Goal: Transaction & Acquisition: Purchase product/service

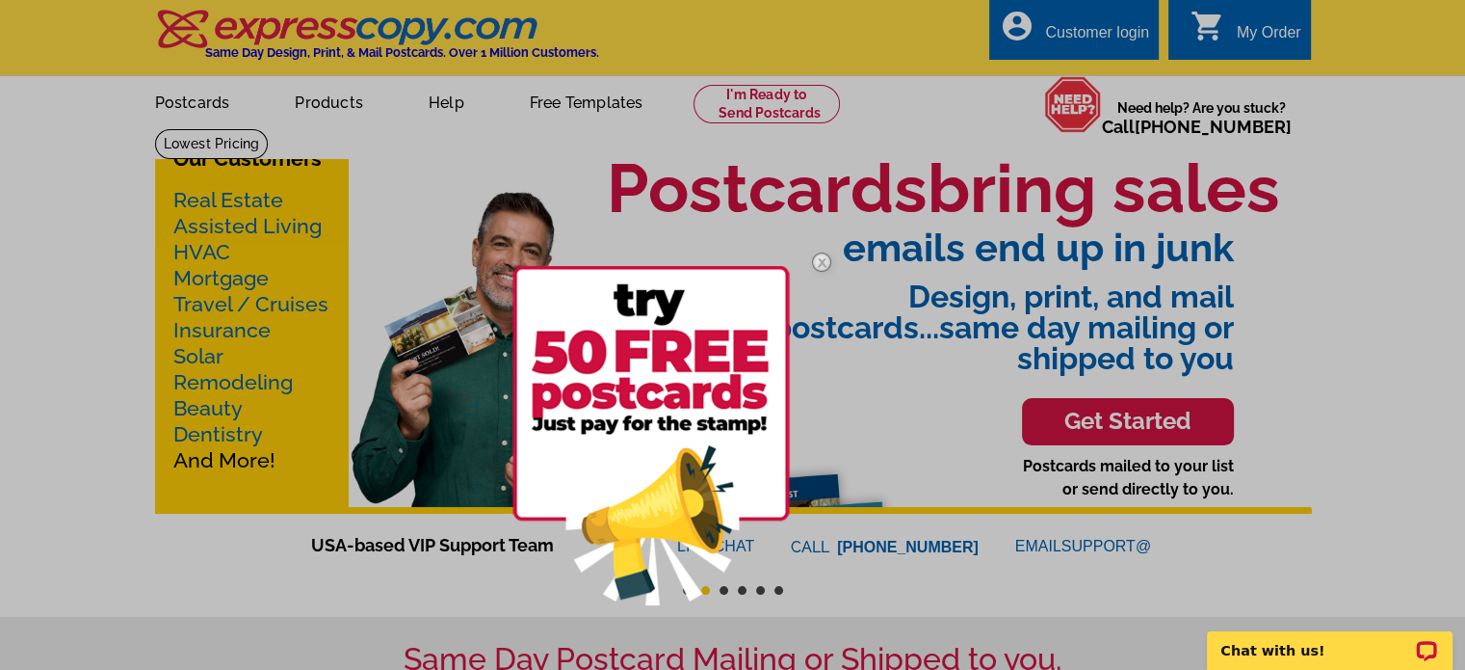
click at [777, 109] on div at bounding box center [732, 335] width 1465 height 670
click at [759, 113] on div at bounding box center [732, 335] width 1465 height 670
click at [674, 392] on img at bounding box center [650, 435] width 277 height 339
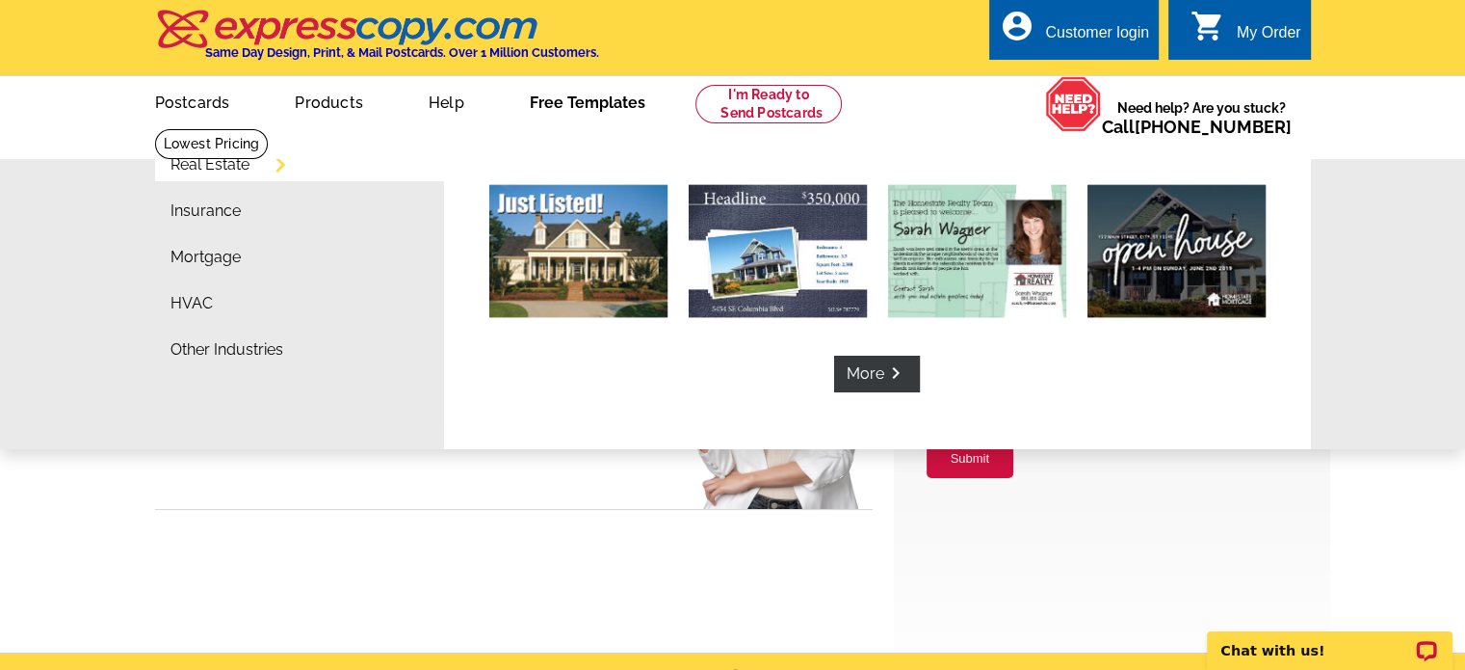
click at [556, 95] on link "Free Templates" at bounding box center [587, 100] width 177 height 45
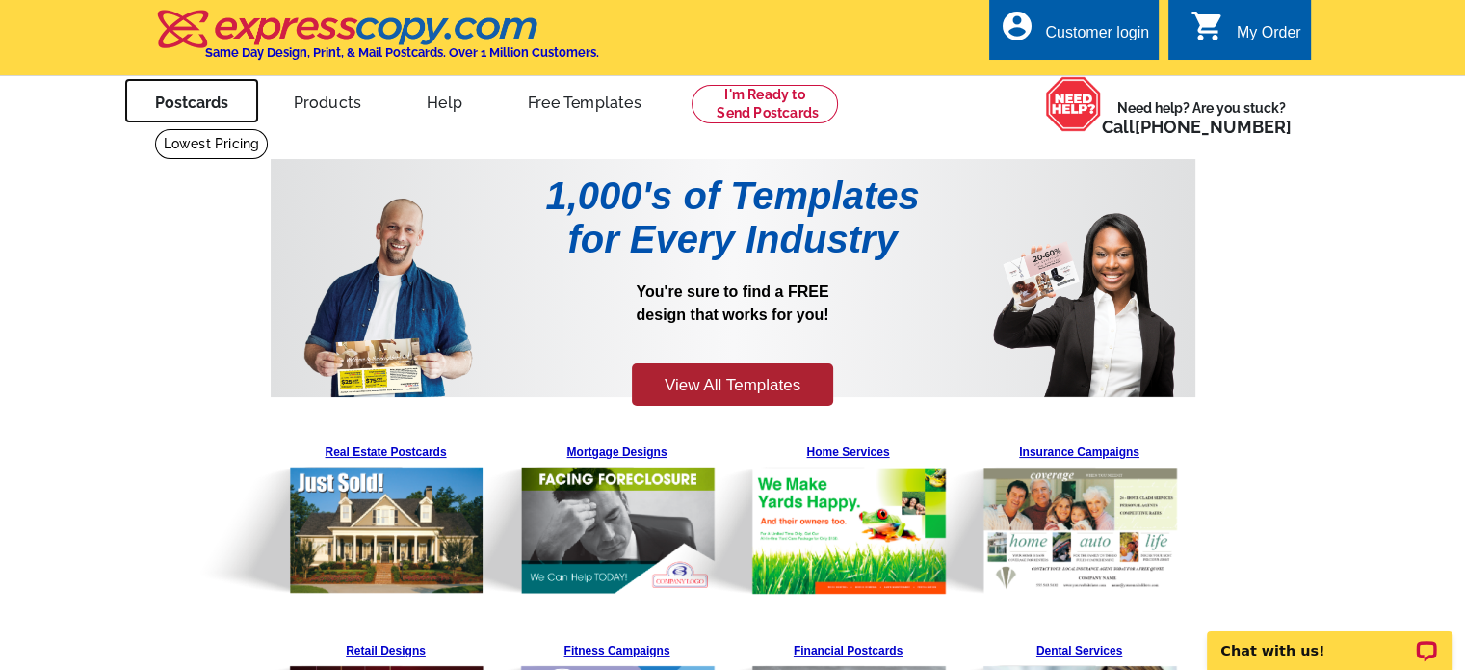
click at [163, 103] on link "Postcards" at bounding box center [191, 100] width 135 height 45
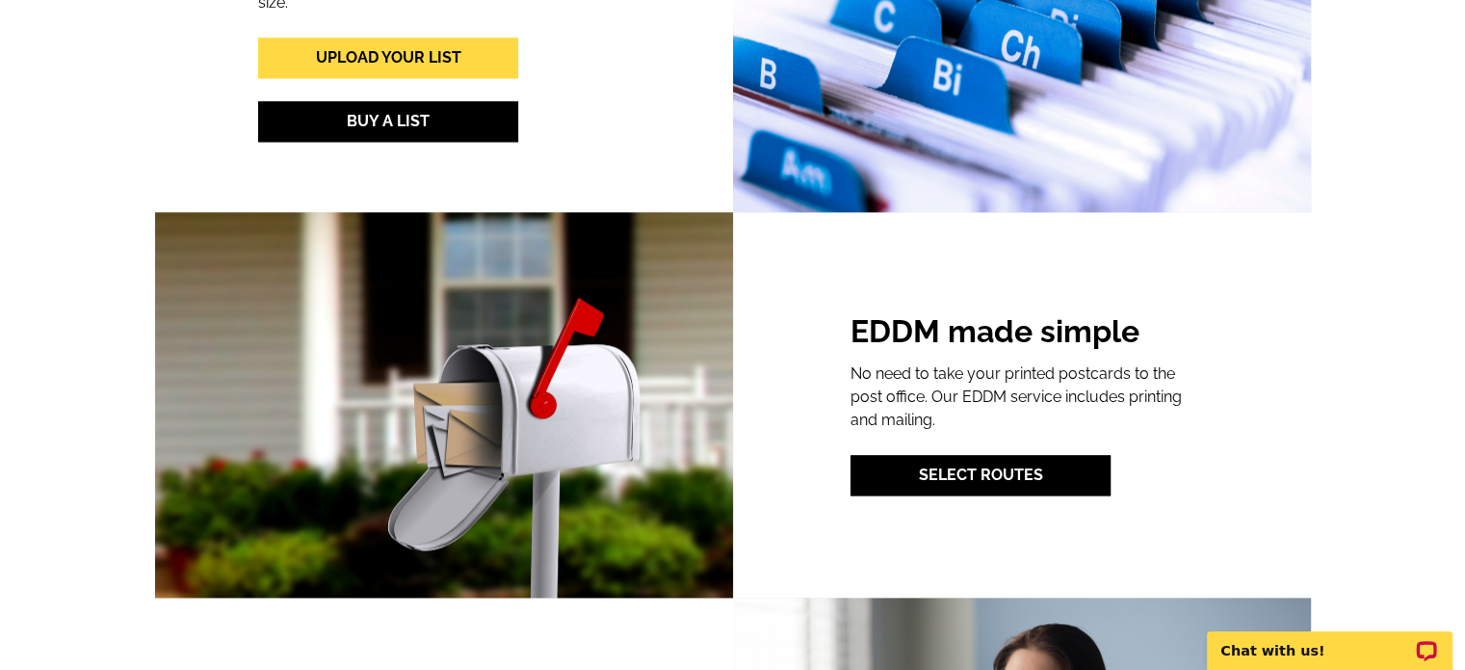
scroll to position [2408, 0]
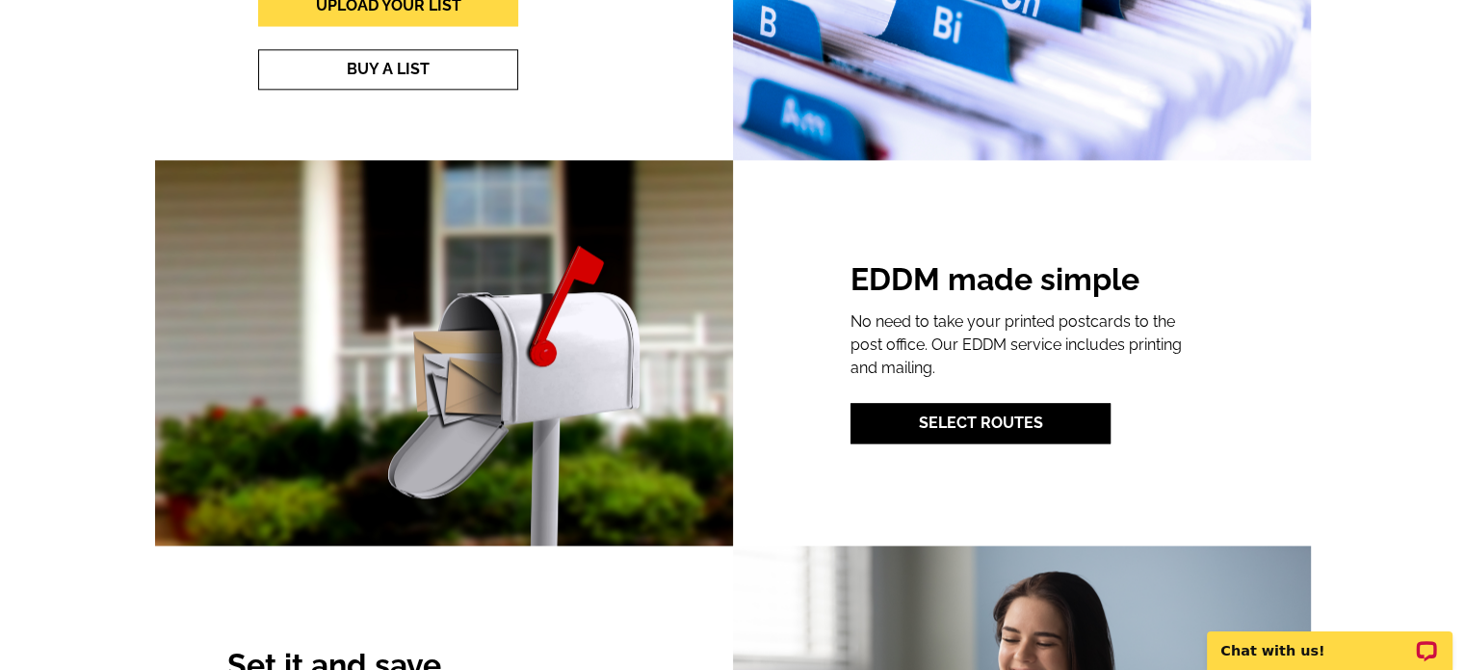
click at [424, 62] on link "Buy A List" at bounding box center [388, 69] width 260 height 40
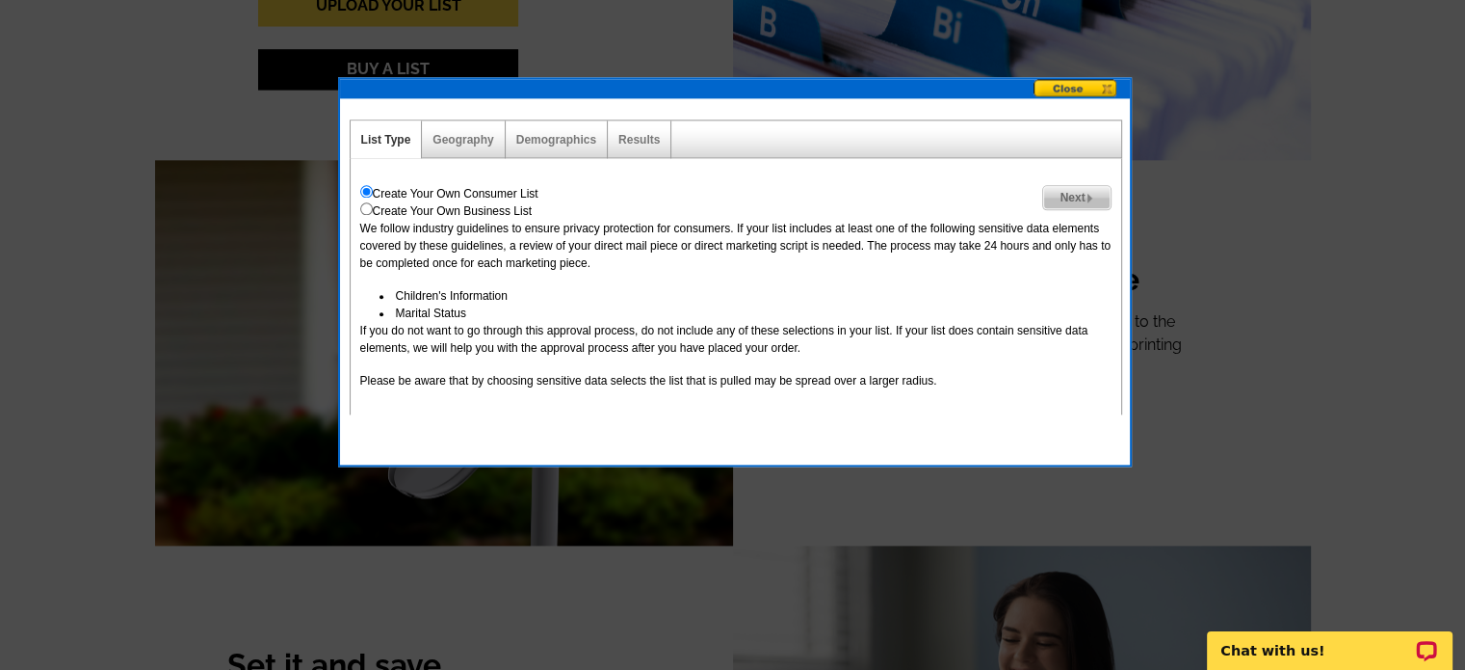
click at [463, 145] on div "Geography" at bounding box center [463, 139] width 83 height 38
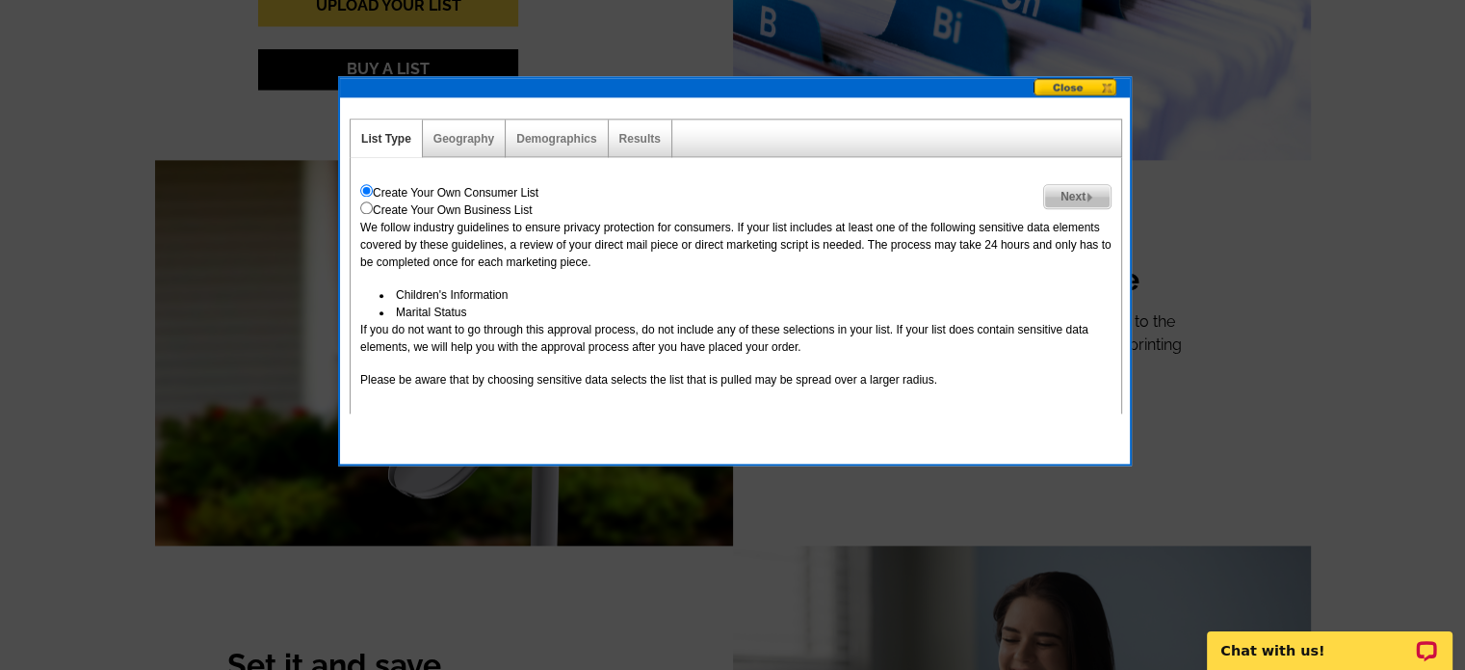
click at [1069, 81] on button at bounding box center [1082, 88] width 96 height 20
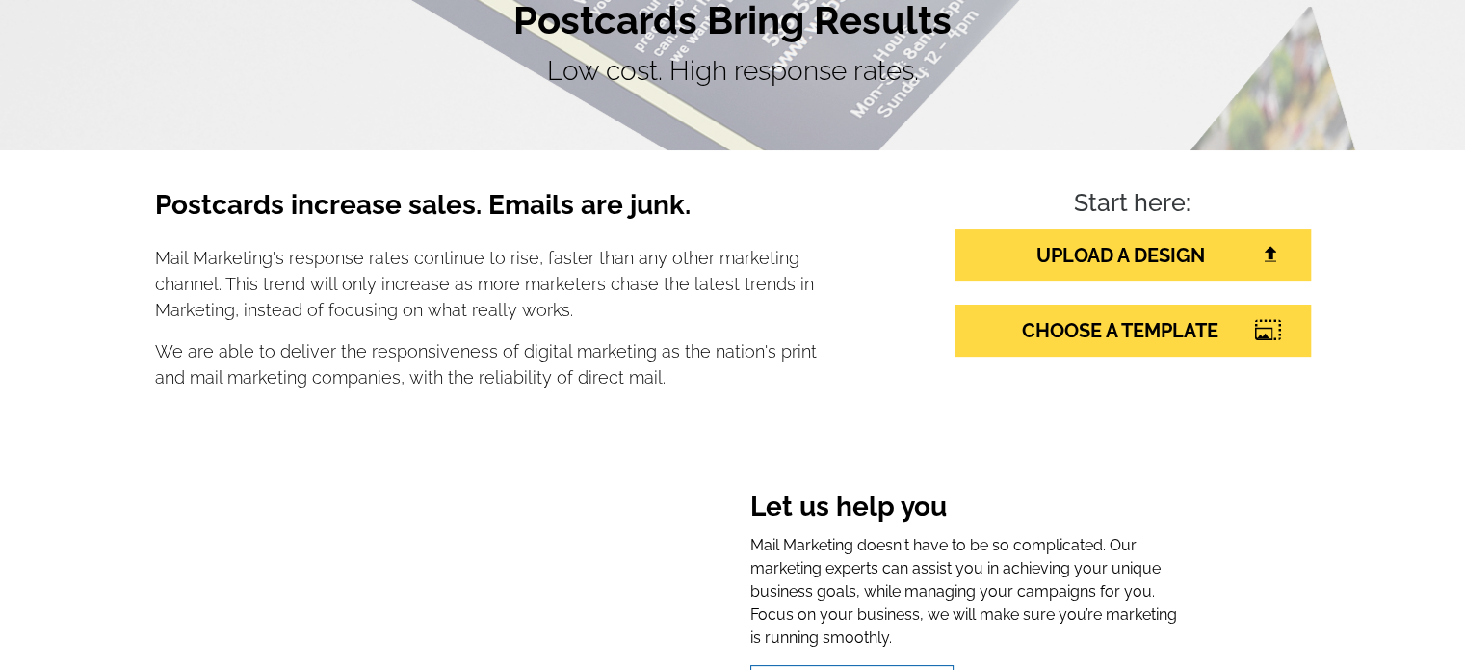
scroll to position [0, 0]
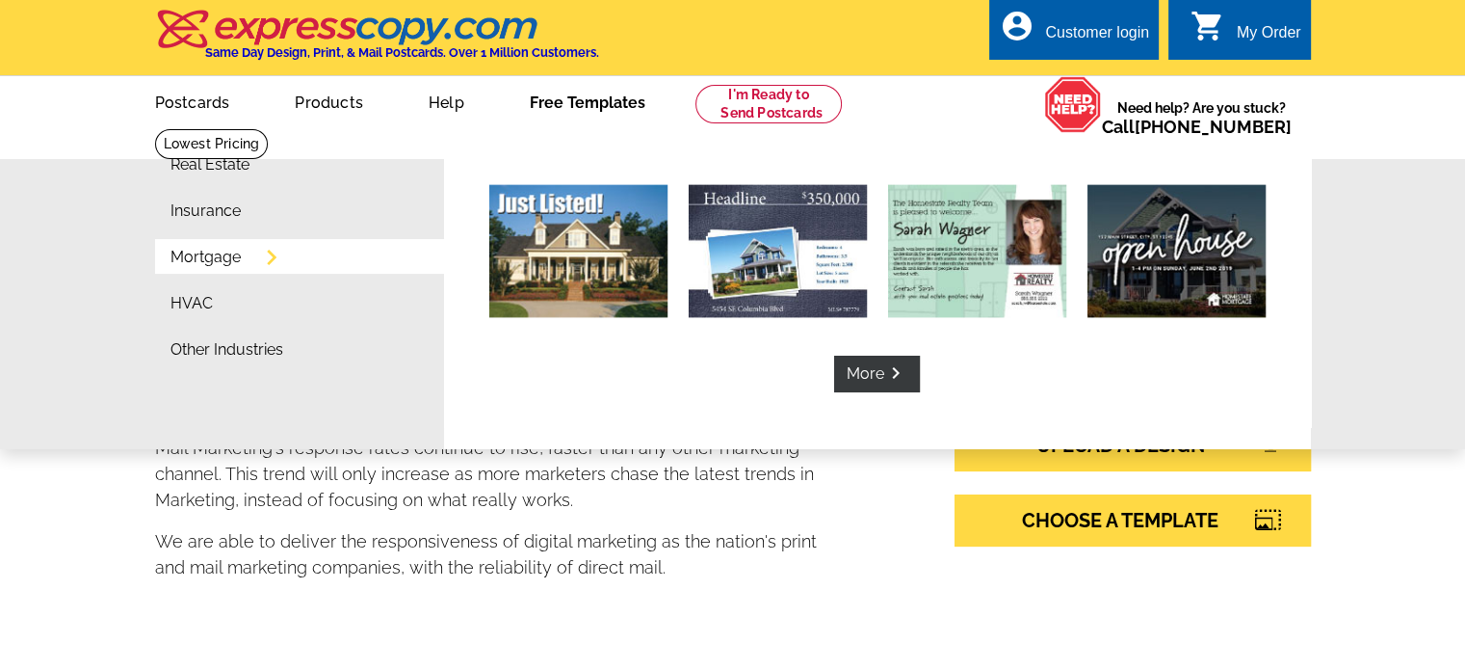
click at [220, 253] on link "Mortgage" at bounding box center [206, 257] width 70 height 15
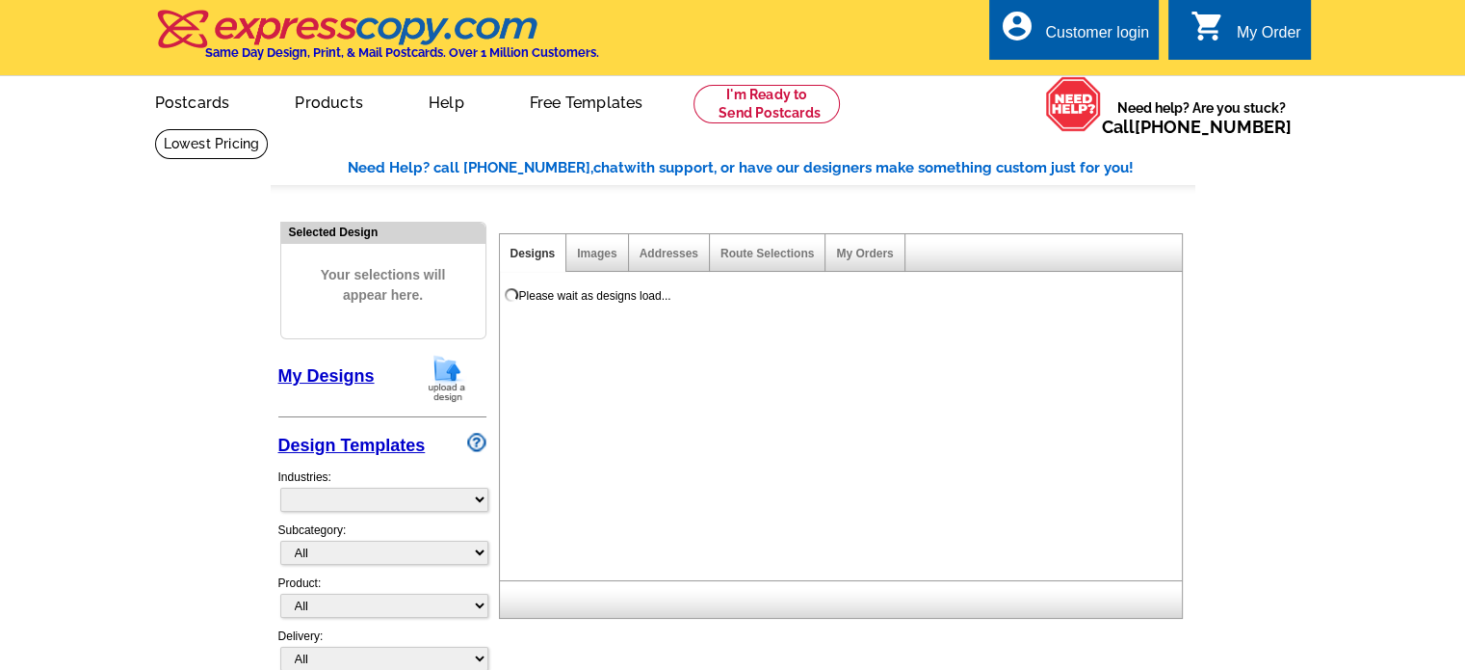
select select "774"
